Goal: Communication & Community: Connect with others

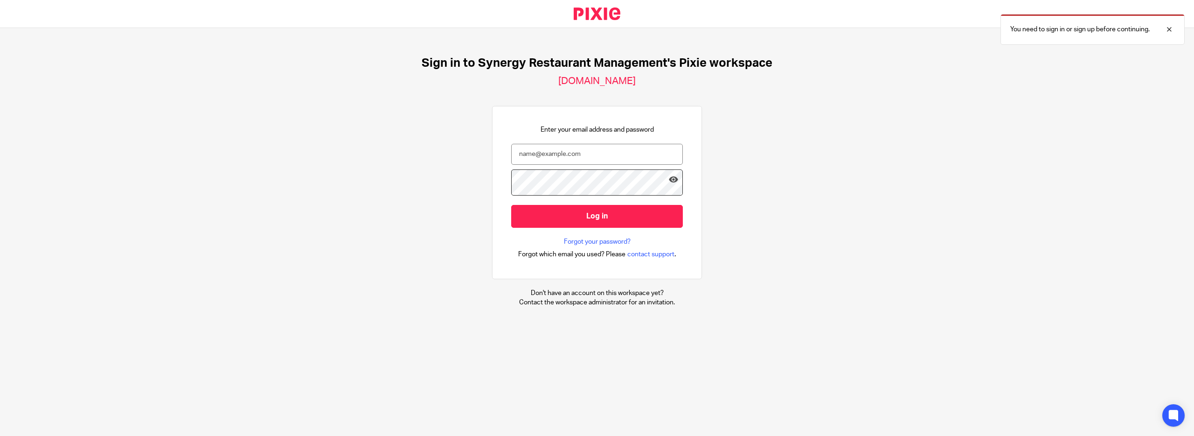
click at [561, 180] on form "Log in" at bounding box center [597, 190] width 172 height 93
click at [562, 165] on input "email" at bounding box center [597, 154] width 172 height 21
type input "kdovey@synergy-management.net"
click at [600, 224] on input "Log in" at bounding box center [597, 216] width 172 height 23
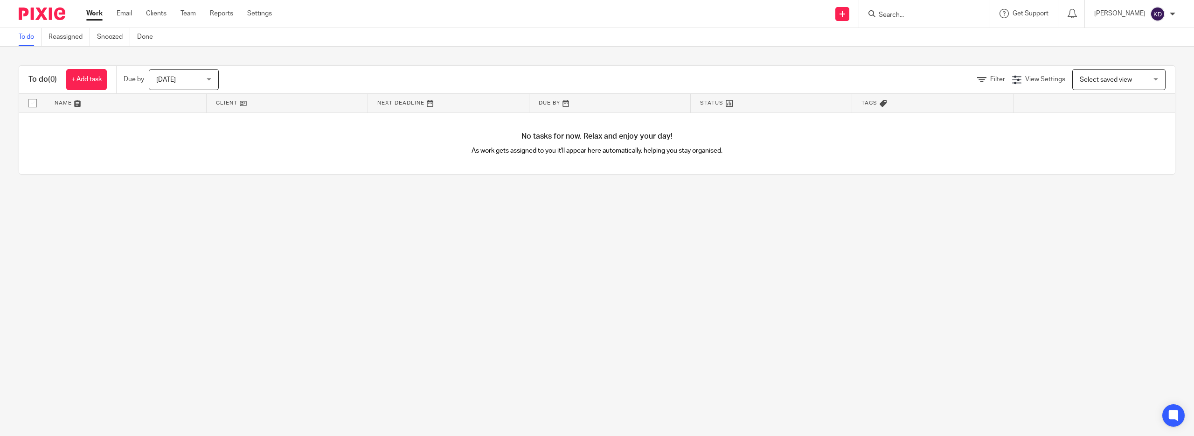
click at [1164, 18] on div "[PERSON_NAME]" at bounding box center [1134, 14] width 81 height 15
click at [927, 63] on div "To do (0) + Add task Due by [DATE] [DATE] [DATE] [DATE] This week Next week Thi…" at bounding box center [597, 120] width 1194 height 146
click at [196, 16] on link "Team" at bounding box center [187, 13] width 15 height 9
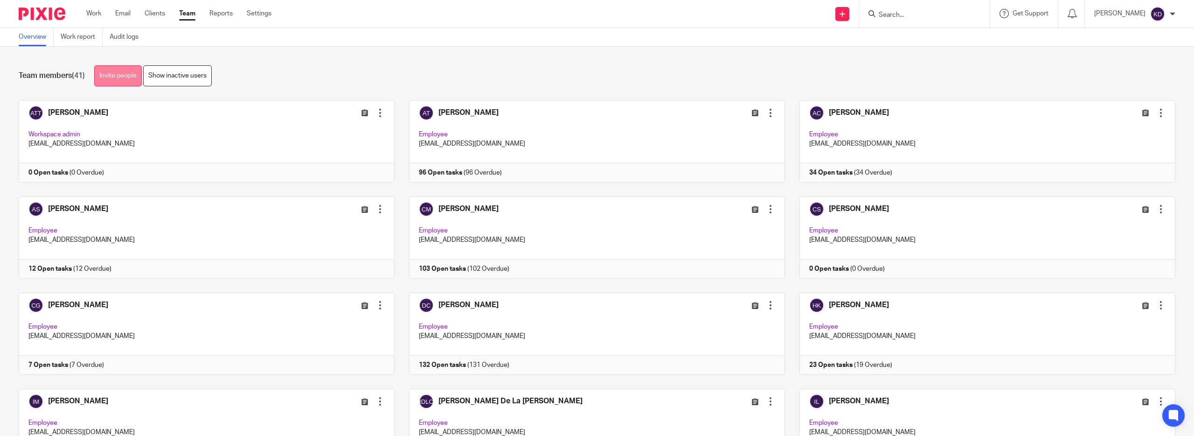
click at [142, 73] on link "Invite people" at bounding box center [118, 75] width 48 height 21
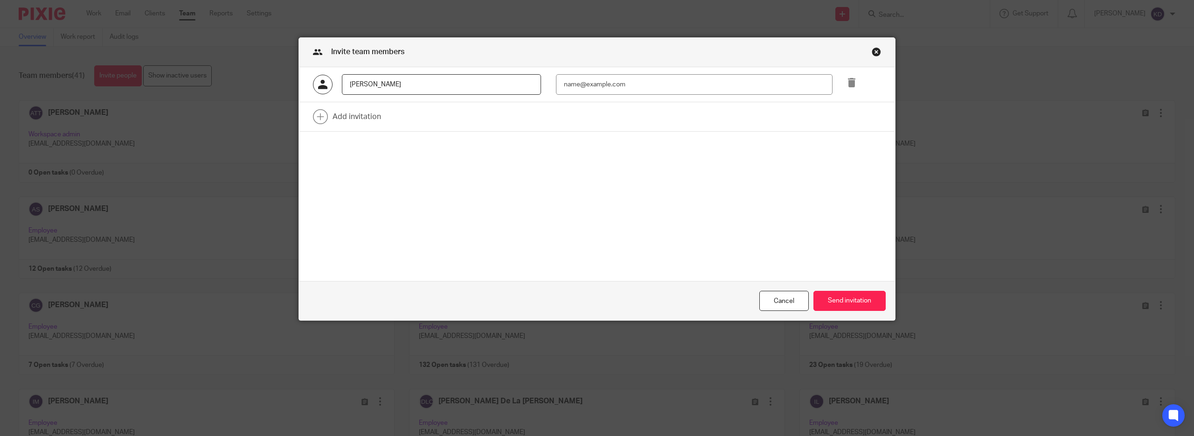
type input "Sofia Valenzuela"
type input "svalenzuela@synergy-management.net"
click at [333, 125] on link at bounding box center [597, 116] width 596 height 29
click at [861, 124] on div at bounding box center [856, 119] width 48 height 21
click at [856, 123] on icon at bounding box center [851, 117] width 9 height 9
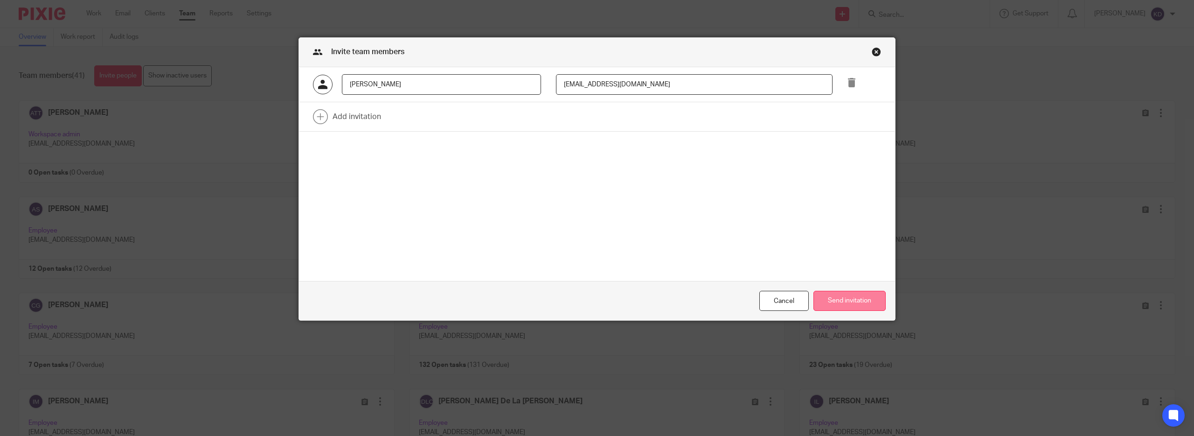
click at [837, 291] on button "Send invitation" at bounding box center [849, 301] width 72 height 20
